Goal: Task Accomplishment & Management: Use online tool/utility

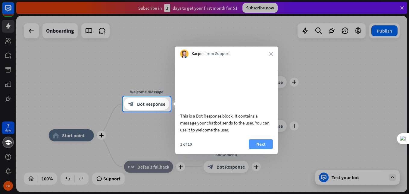
click at [257, 149] on button "Next" at bounding box center [261, 144] width 24 height 10
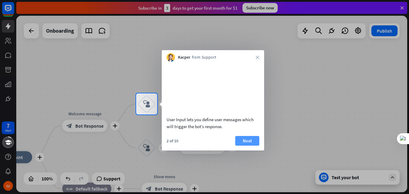
click at [250, 145] on button "Next" at bounding box center [247, 141] width 24 height 10
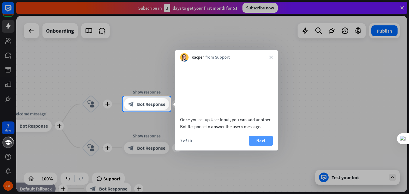
click at [258, 145] on button "Next" at bounding box center [261, 141] width 24 height 10
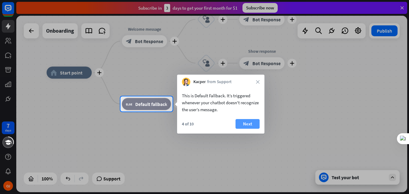
click at [251, 124] on button "Next" at bounding box center [248, 124] width 24 height 10
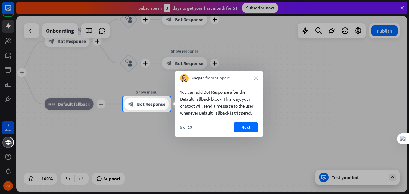
click at [251, 124] on button "Next" at bounding box center [246, 127] width 24 height 10
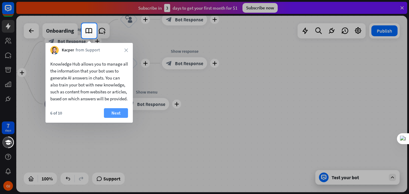
click at [112, 118] on button "Next" at bounding box center [116, 113] width 24 height 10
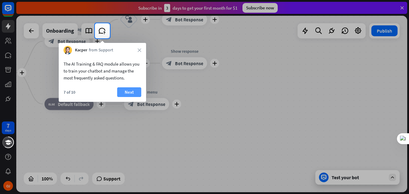
click at [123, 90] on button "Next" at bounding box center [129, 92] width 24 height 10
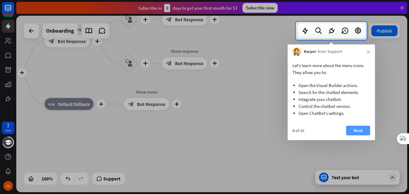
click at [358, 130] on button "Next" at bounding box center [358, 130] width 24 height 10
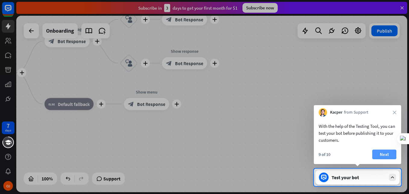
click at [382, 154] on button "Next" at bounding box center [385, 154] width 24 height 10
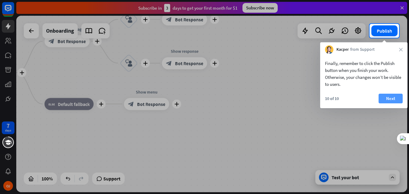
click at [392, 95] on button "Next" at bounding box center [391, 98] width 24 height 10
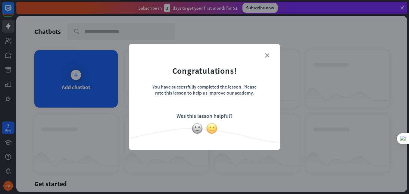
click at [216, 128] on img at bounding box center [211, 127] width 11 height 11
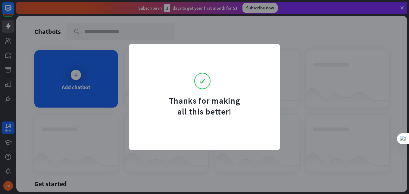
click at [267, 55] on form "Thanks for making all this better!" at bounding box center [205, 84] width 136 height 65
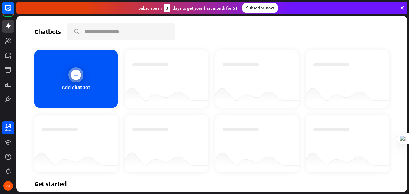
click at [75, 74] on icon at bounding box center [76, 75] width 6 height 6
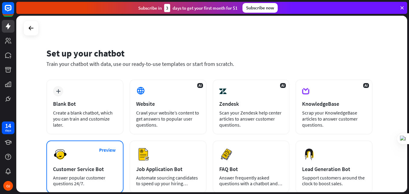
click at [70, 174] on div "Preview Customer Service Bot Answer popular customer questions 24/7." at bounding box center [84, 166] width 77 height 52
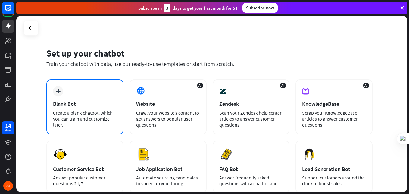
click at [84, 102] on div "Blank Bot" at bounding box center [85, 103] width 64 height 7
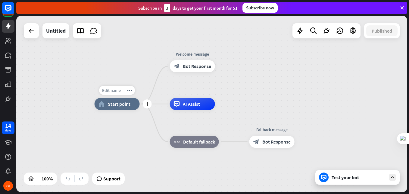
click at [112, 90] on span "Edit name" at bounding box center [111, 89] width 19 height 5
type input "**********"
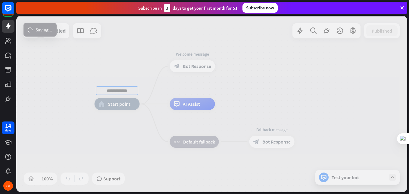
click at [118, 111] on div "**********" at bounding box center [211, 104] width 391 height 176
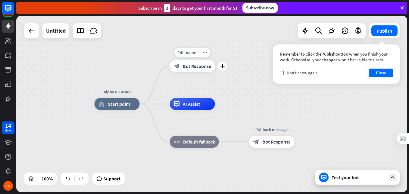
click at [187, 65] on span "Bot Response" at bounding box center [197, 66] width 28 height 6
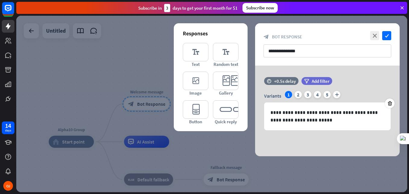
click at [152, 47] on div at bounding box center [211, 104] width 391 height 176
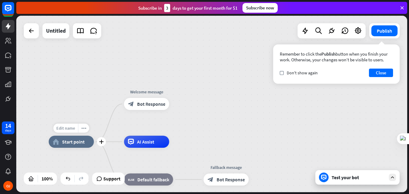
click at [74, 128] on span "Edit name" at bounding box center [65, 127] width 19 height 5
type input "*******"
click at [93, 32] on div "******* home_2 Start point Welcome message block_bot_response Bot Response AI A…" at bounding box center [211, 104] width 391 height 176
click at [82, 28] on icon at bounding box center [81, 31] width 8 height 8
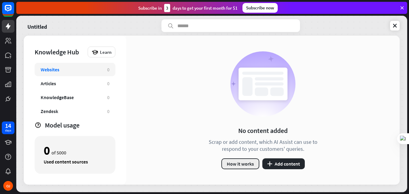
click at [233, 165] on button "How it works" at bounding box center [241, 163] width 38 height 11
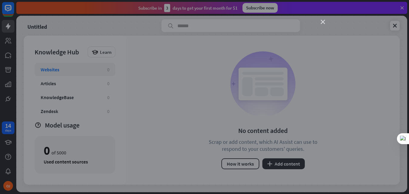
click at [323, 22] on icon "close" at bounding box center [323, 22] width 4 height 4
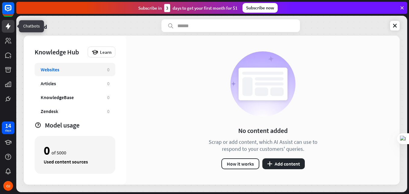
click at [8, 30] on link at bounding box center [8, 26] width 13 height 13
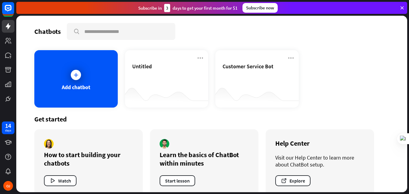
scroll to position [11, 0]
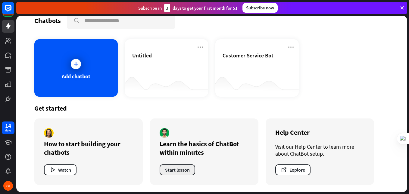
click at [182, 171] on button "Start lesson" at bounding box center [178, 169] width 36 height 11
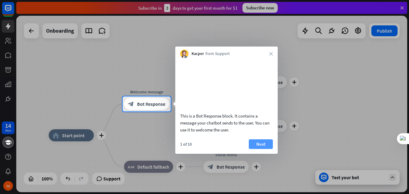
click at [257, 149] on button "Next" at bounding box center [261, 144] width 24 height 10
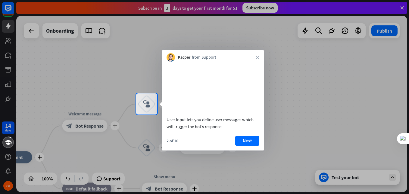
click at [257, 145] on button "Next" at bounding box center [247, 141] width 24 height 10
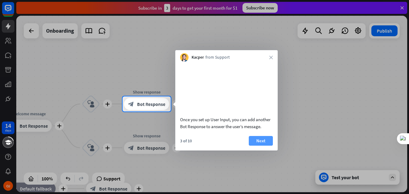
click at [262, 145] on button "Next" at bounding box center [261, 141] width 24 height 10
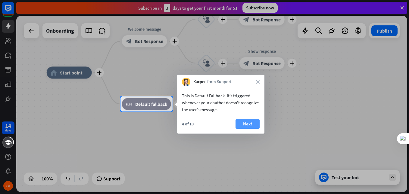
click at [247, 122] on button "Next" at bounding box center [248, 124] width 24 height 10
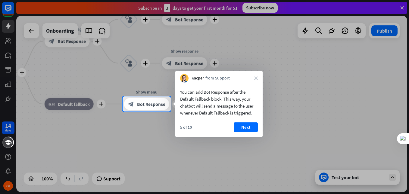
click at [247, 122] on button "Next" at bounding box center [246, 127] width 24 height 10
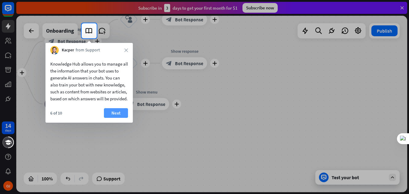
click at [116, 118] on button "Next" at bounding box center [116, 113] width 24 height 10
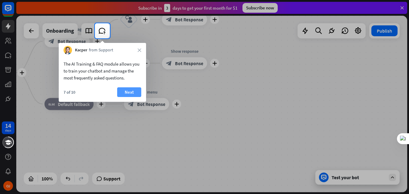
click at [128, 89] on button "Next" at bounding box center [129, 92] width 24 height 10
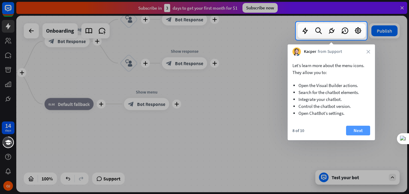
click at [359, 128] on button "Next" at bounding box center [358, 130] width 24 height 10
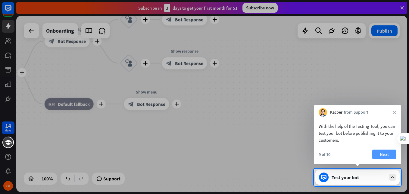
click at [378, 152] on button "Next" at bounding box center [385, 154] width 24 height 10
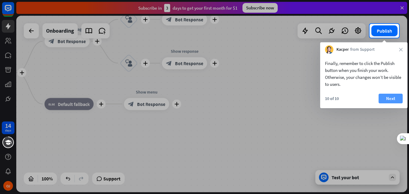
drag, startPoint x: 378, startPoint y: 152, endPoint x: 387, endPoint y: 95, distance: 58.0
click at [387, 95] on body "14 days OJ close Product Help First steps Get started with ChatBot Help Center …" at bounding box center [204, 97] width 409 height 194
click at [387, 95] on button "Next" at bounding box center [391, 98] width 24 height 10
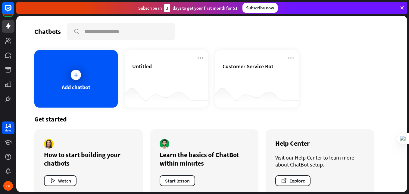
scroll to position [11, 0]
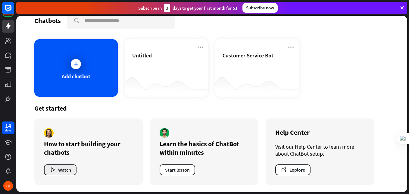
click at [56, 169] on button "Watch" at bounding box center [60, 169] width 33 height 11
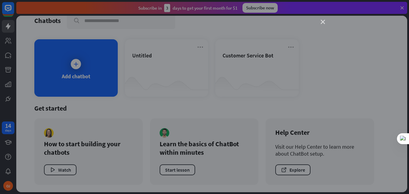
click at [323, 23] on icon "close" at bounding box center [323, 22] width 4 height 4
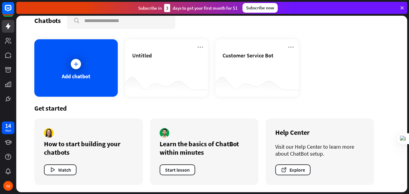
scroll to position [0, 0]
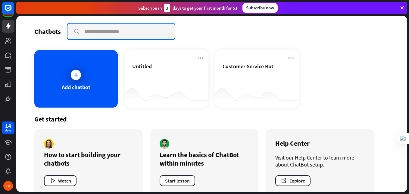
click at [102, 32] on input "text" at bounding box center [121, 32] width 107 height 16
type input "*******"
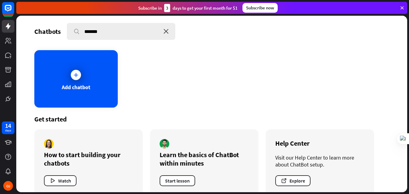
click at [165, 31] on icon "close" at bounding box center [166, 31] width 5 height 5
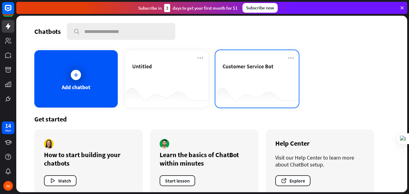
click at [266, 74] on div "Customer Service Bot" at bounding box center [257, 73] width 69 height 21
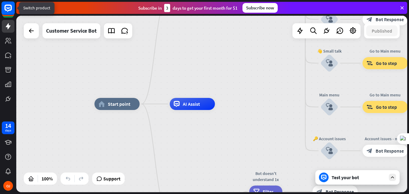
click at [11, 9] on icon at bounding box center [8, 8] width 7 height 7
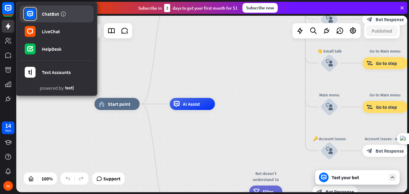
click at [54, 16] on div "ChatBot" at bounding box center [50, 14] width 17 height 6
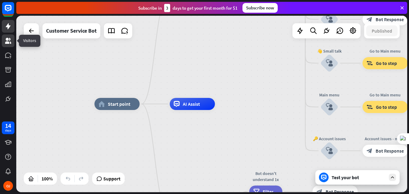
click at [4, 46] on link at bounding box center [8, 40] width 13 height 13
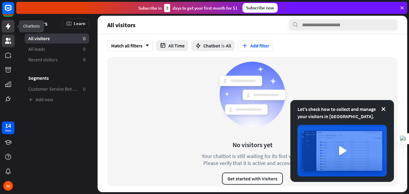
click at [5, 23] on icon at bounding box center [8, 26] width 7 height 7
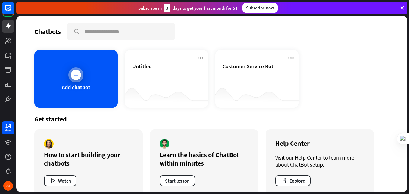
click at [89, 80] on div "Add chatbot" at bounding box center [75, 78] width 83 height 57
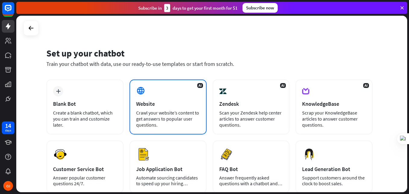
click at [153, 100] on div "Website" at bounding box center [168, 103] width 64 height 7
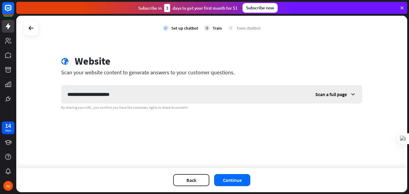
type input "**********"
click at [337, 95] on span "Scan a full page" at bounding box center [332, 94] width 32 height 6
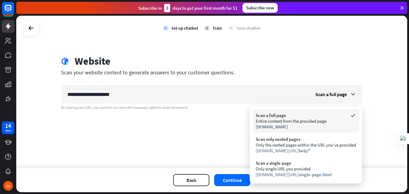
click at [308, 119] on div "Entire content from the provided page" at bounding box center [306, 121] width 100 height 6
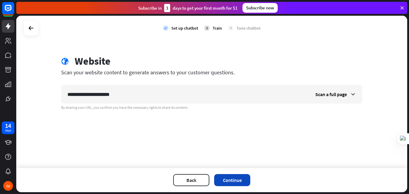
click at [232, 175] on button "Continue" at bounding box center [232, 180] width 36 height 12
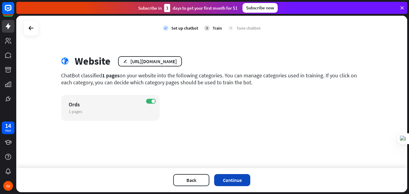
click at [227, 181] on button "Continue" at bounding box center [232, 180] width 36 height 12
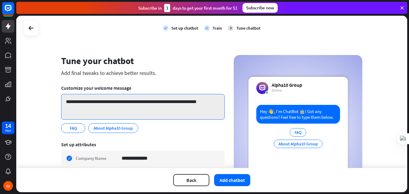
click at [92, 104] on textarea "**********" at bounding box center [143, 107] width 164 height 26
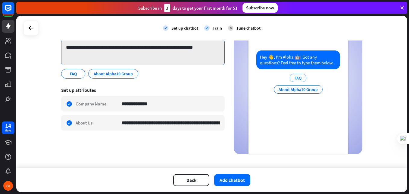
scroll to position [60, 0]
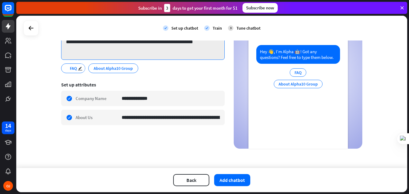
type textarea "**********"
click at [71, 70] on span "FAQ" at bounding box center [73, 68] width 8 height 7
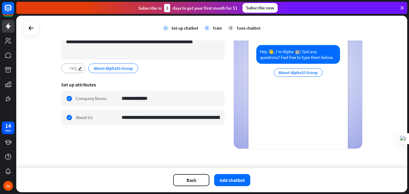
click at [71, 70] on span "FAQ" at bounding box center [73, 68] width 8 height 7
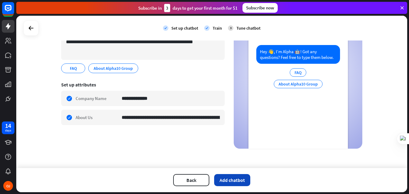
click at [235, 181] on button "Add chatbot" at bounding box center [232, 180] width 36 height 12
click at [233, 180] on button "Add chatbot" at bounding box center [232, 180] width 36 height 12
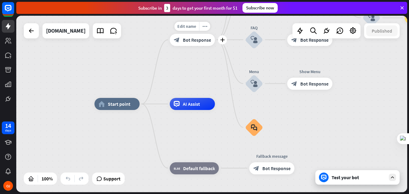
click at [188, 44] on div "block_bot_response Bot Response" at bounding box center [192, 40] width 45 height 12
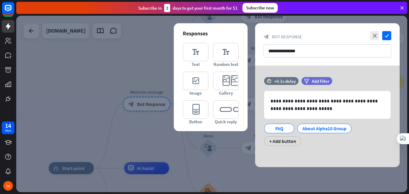
click at [127, 59] on div at bounding box center [211, 104] width 391 height 176
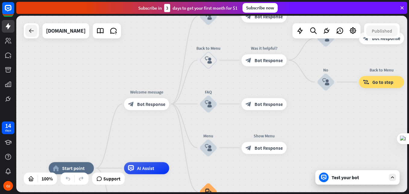
click at [31, 33] on icon at bounding box center [31, 30] width 7 height 7
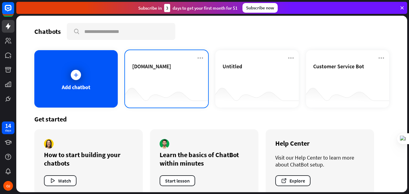
click at [169, 70] on div "[DOMAIN_NAME]" at bounding box center [166, 73] width 69 height 21
